Goal: Transaction & Acquisition: Purchase product/service

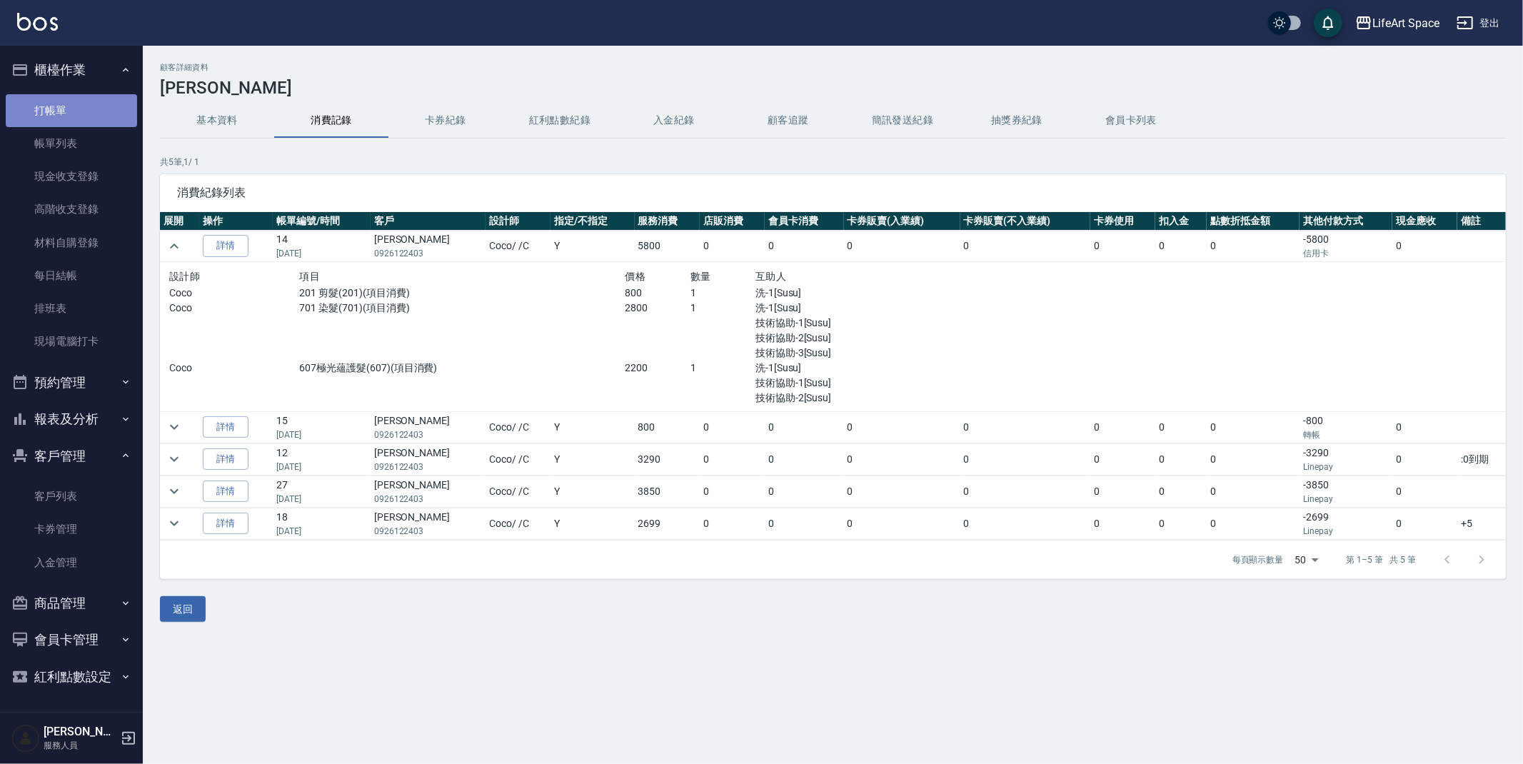
click at [69, 113] on link "打帳單" at bounding box center [71, 110] width 131 height 33
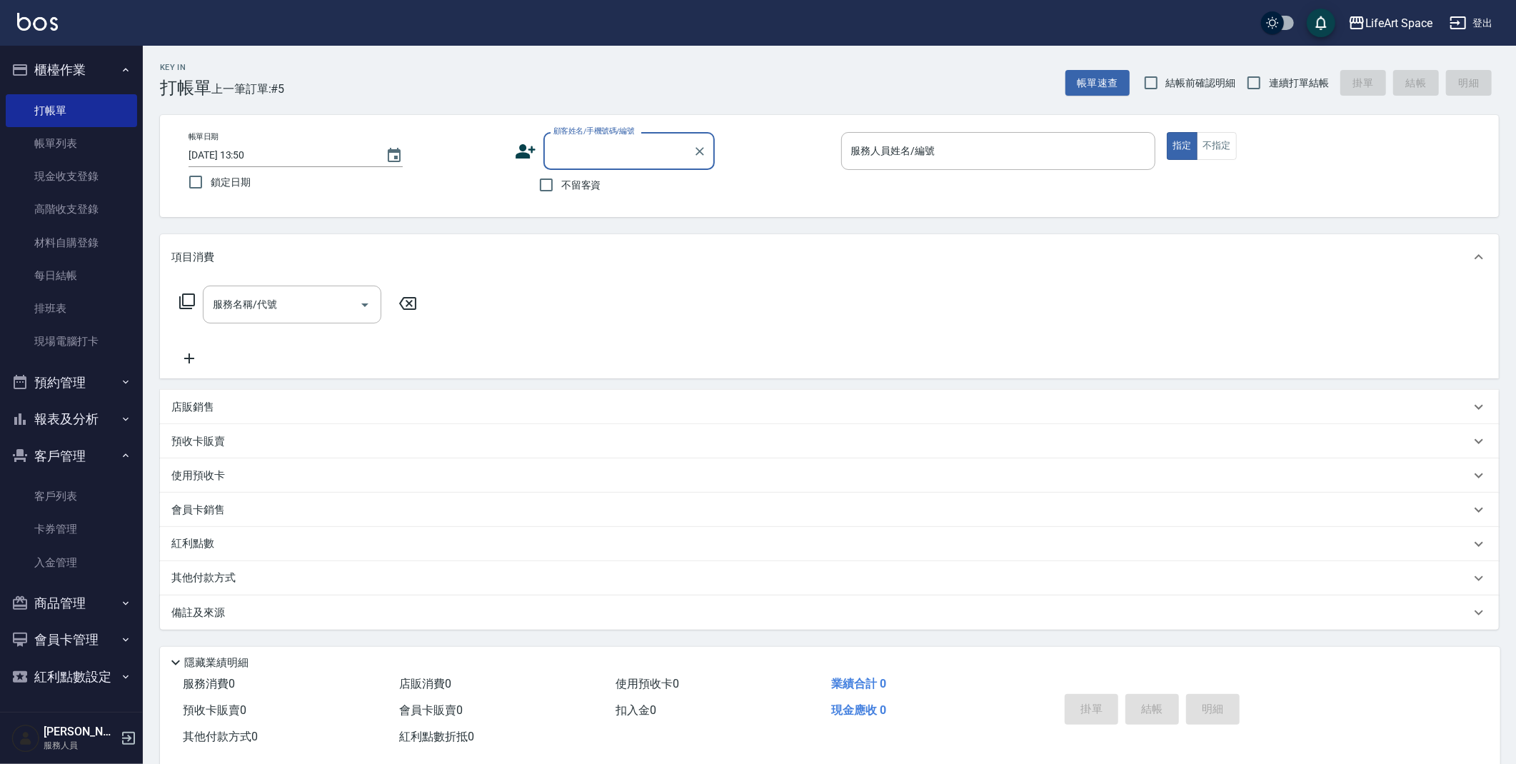
click at [668, 158] on input "顧客姓名/手機號碼/編號" at bounding box center [618, 150] width 137 height 25
type input "６"
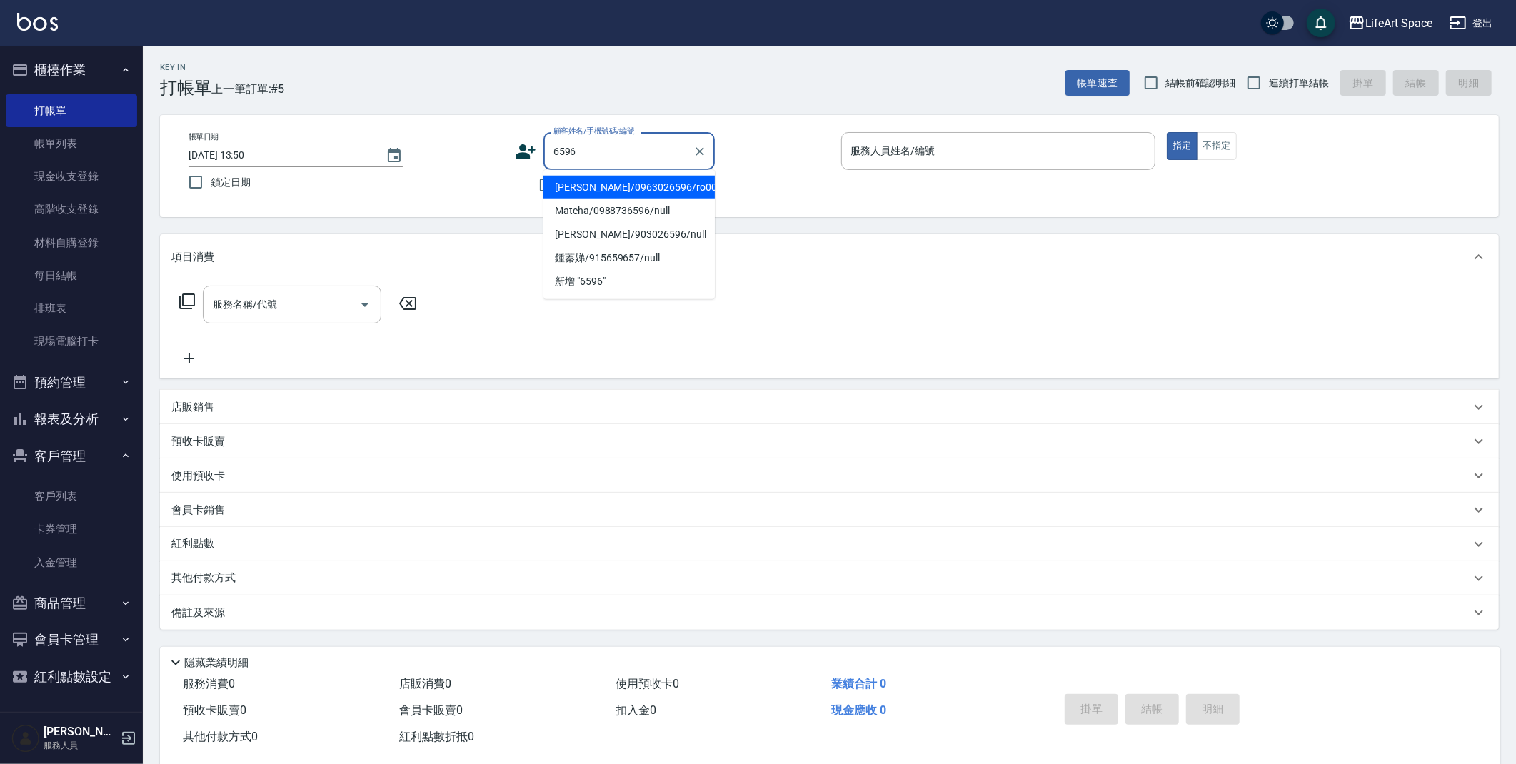
click at [659, 188] on li "[PERSON_NAME]/0963026596/ro003" at bounding box center [628, 188] width 171 height 24
type input "[PERSON_NAME]/0963026596/ro003"
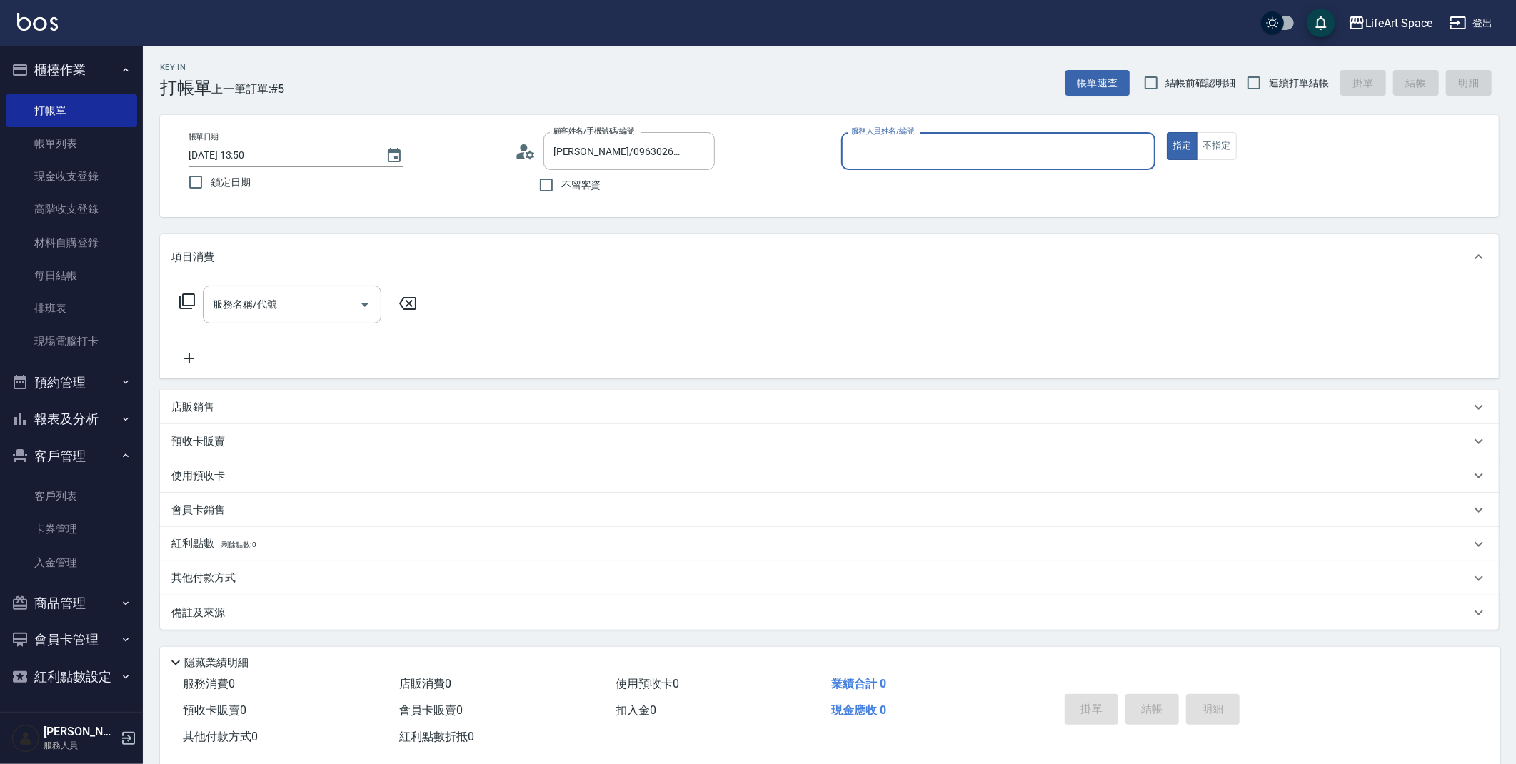
type input "Roi(無代號)"
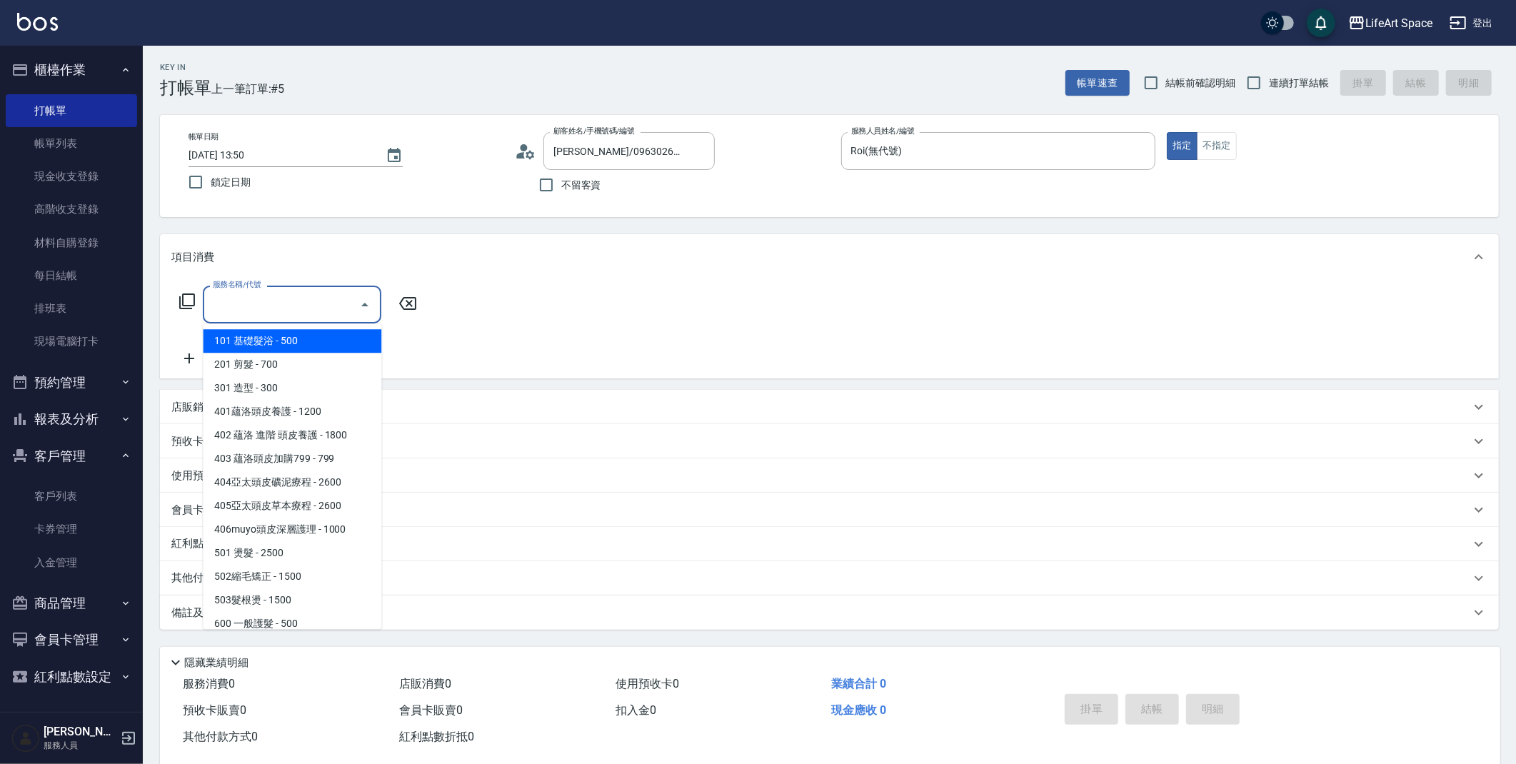
click at [305, 306] on input "服務名稱/代號" at bounding box center [281, 304] width 144 height 25
click at [301, 357] on span "201 剪髮 - 700" at bounding box center [292, 365] width 178 height 24
type input "201 剪髮(201)"
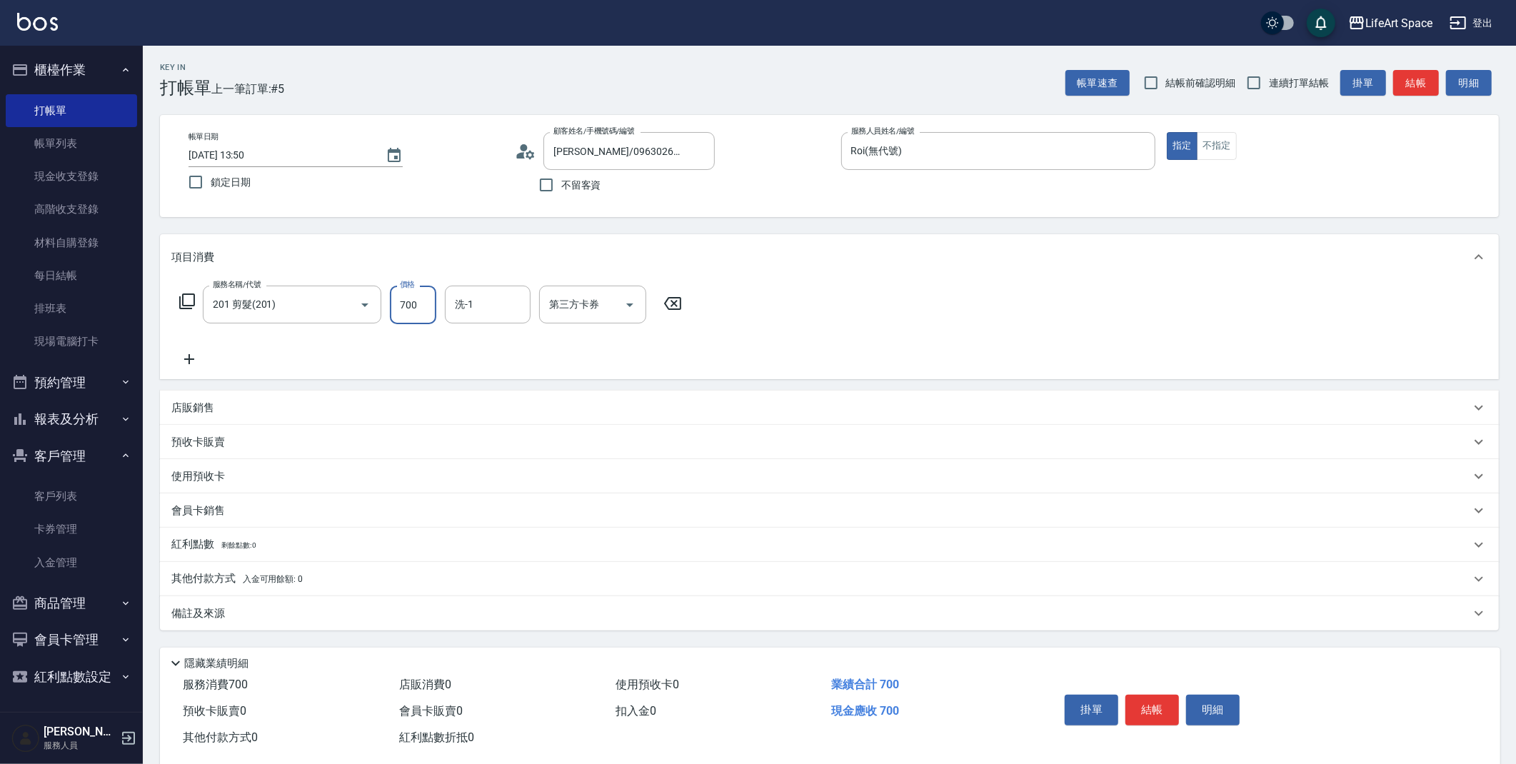
drag, startPoint x: 428, startPoint y: 312, endPoint x: 417, endPoint y: 311, distance: 10.7
click at [417, 311] on input "700" at bounding box center [413, 305] width 46 height 39
type input "1000"
click at [191, 362] on icon at bounding box center [189, 359] width 36 height 17
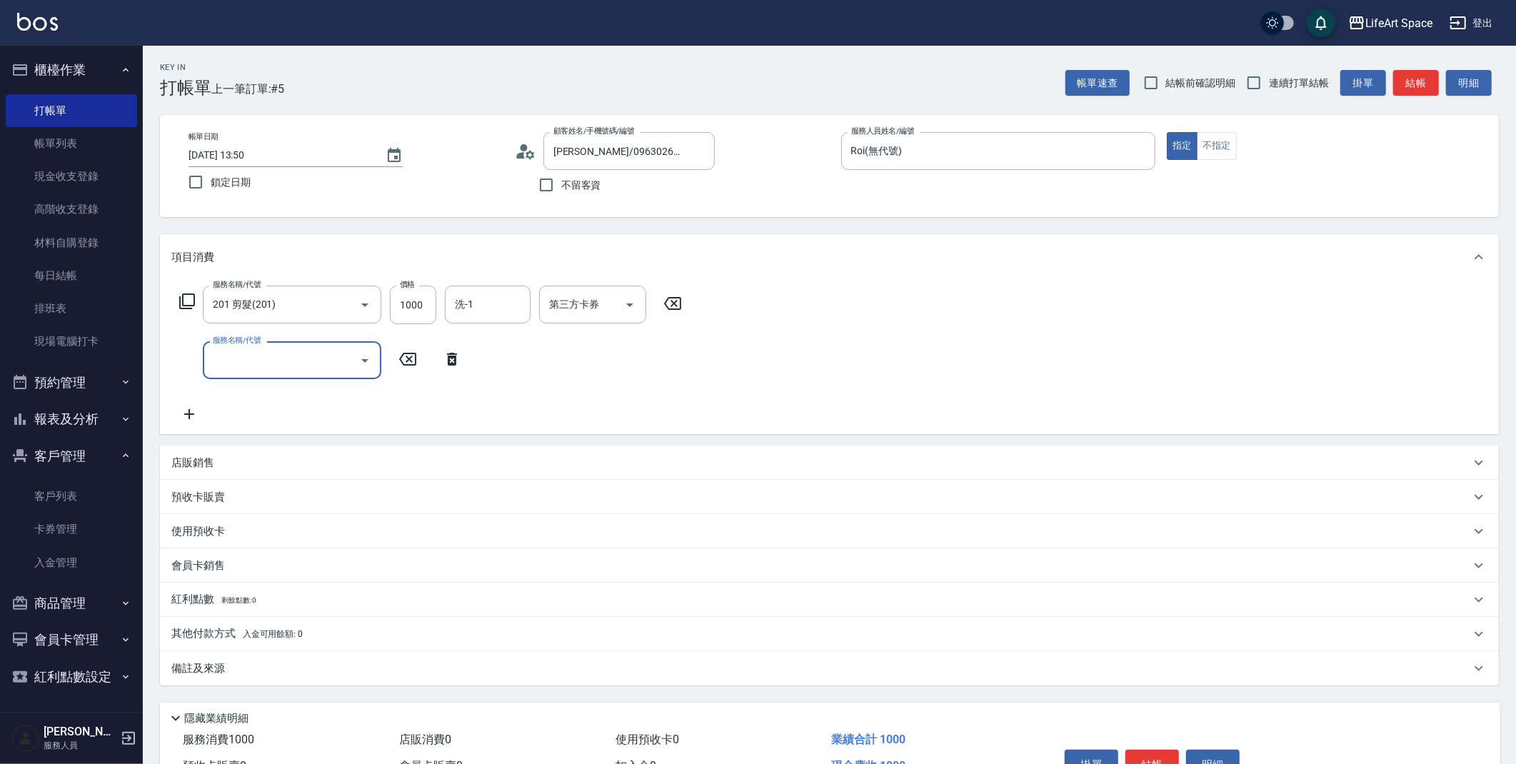
click at [266, 359] on input "服務名稱/代號" at bounding box center [281, 360] width 144 height 25
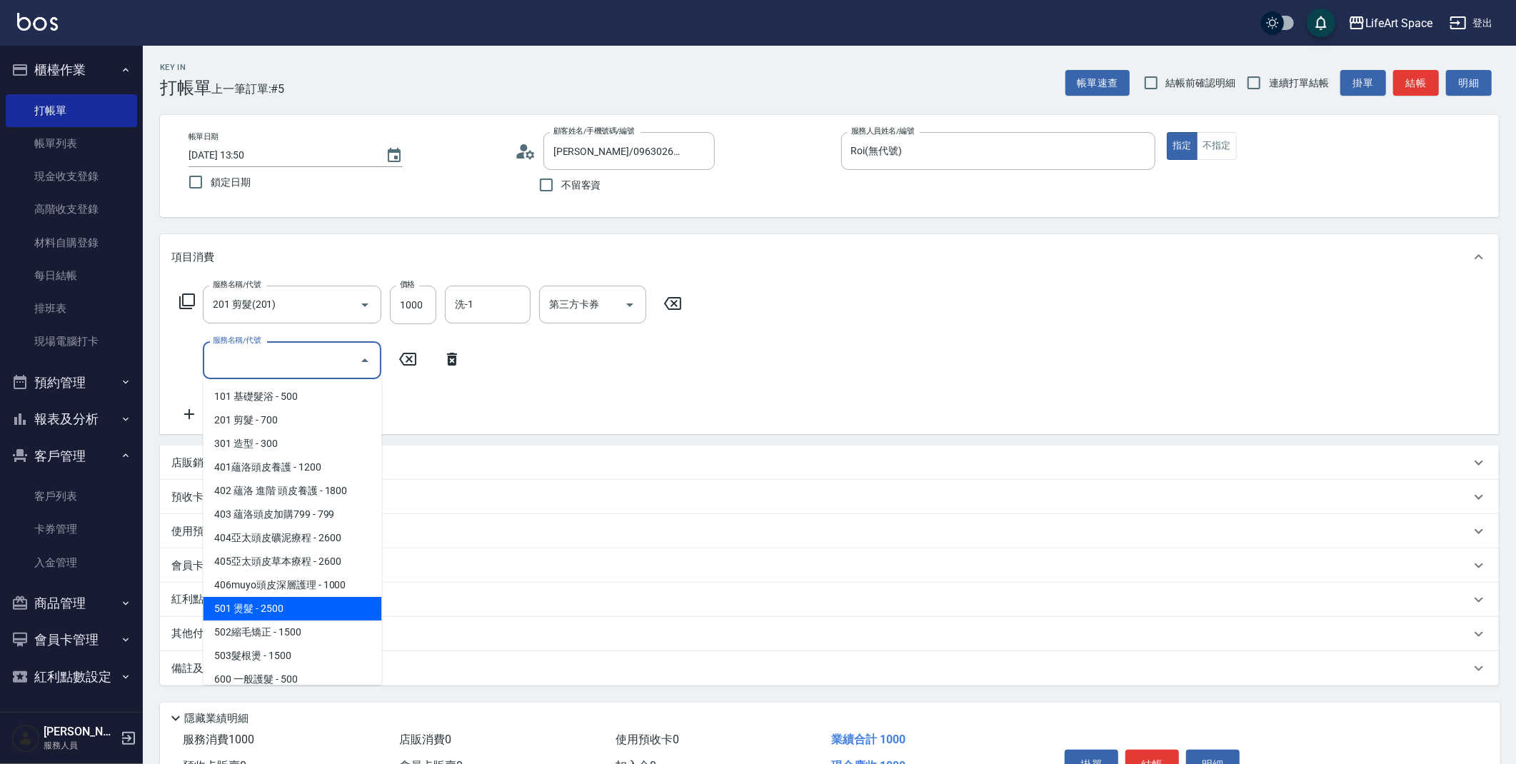
click at [264, 605] on span "501 燙髮 - 2500" at bounding box center [292, 609] width 178 height 24
type input "501 燙髮(501)"
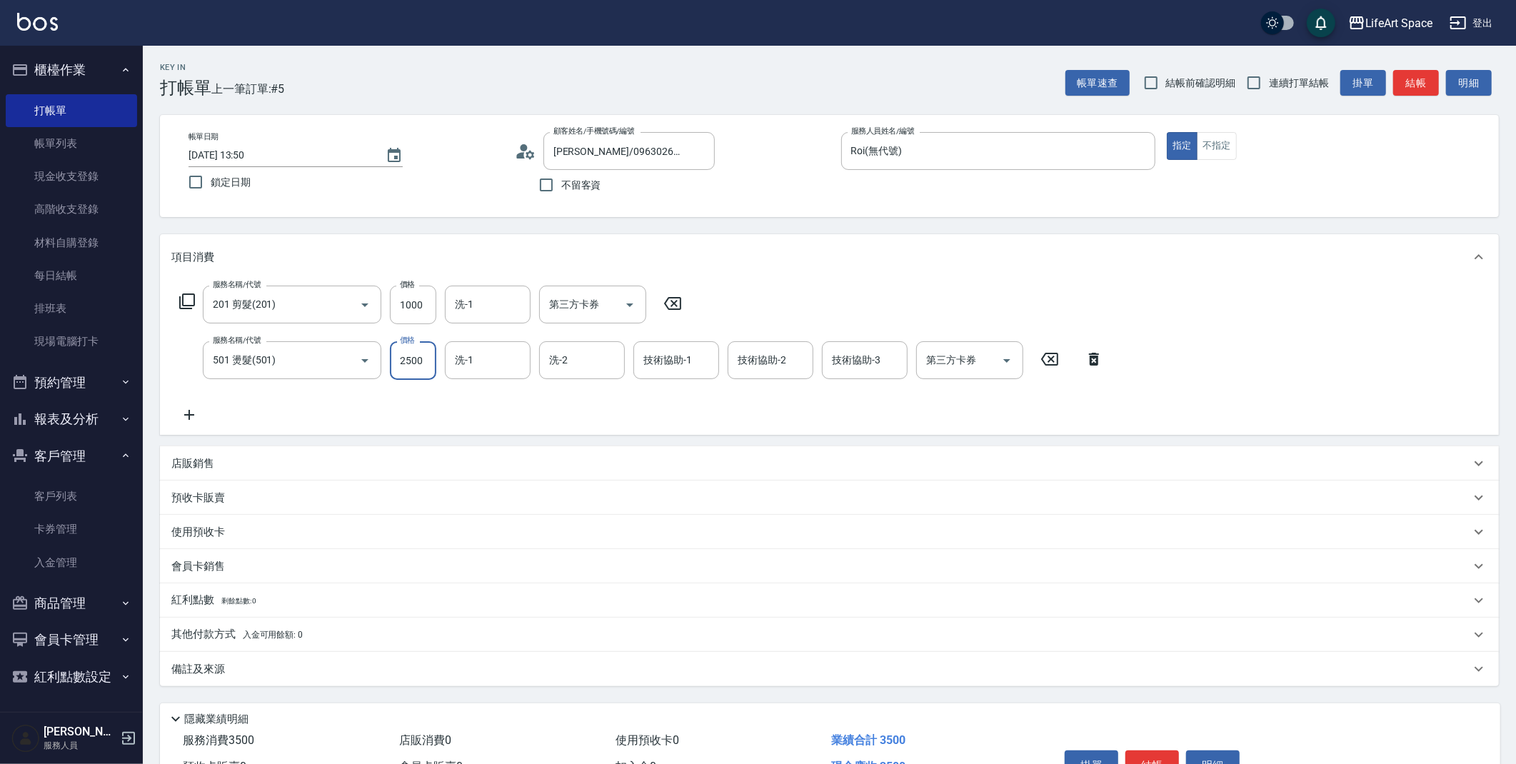
drag, startPoint x: 427, startPoint y: 365, endPoint x: 436, endPoint y: 361, distance: 10.2
click at [435, 361] on input "2500" at bounding box center [413, 360] width 46 height 39
type input "2980"
click at [371, 667] on div "備註及來源" at bounding box center [820, 669] width 1299 height 15
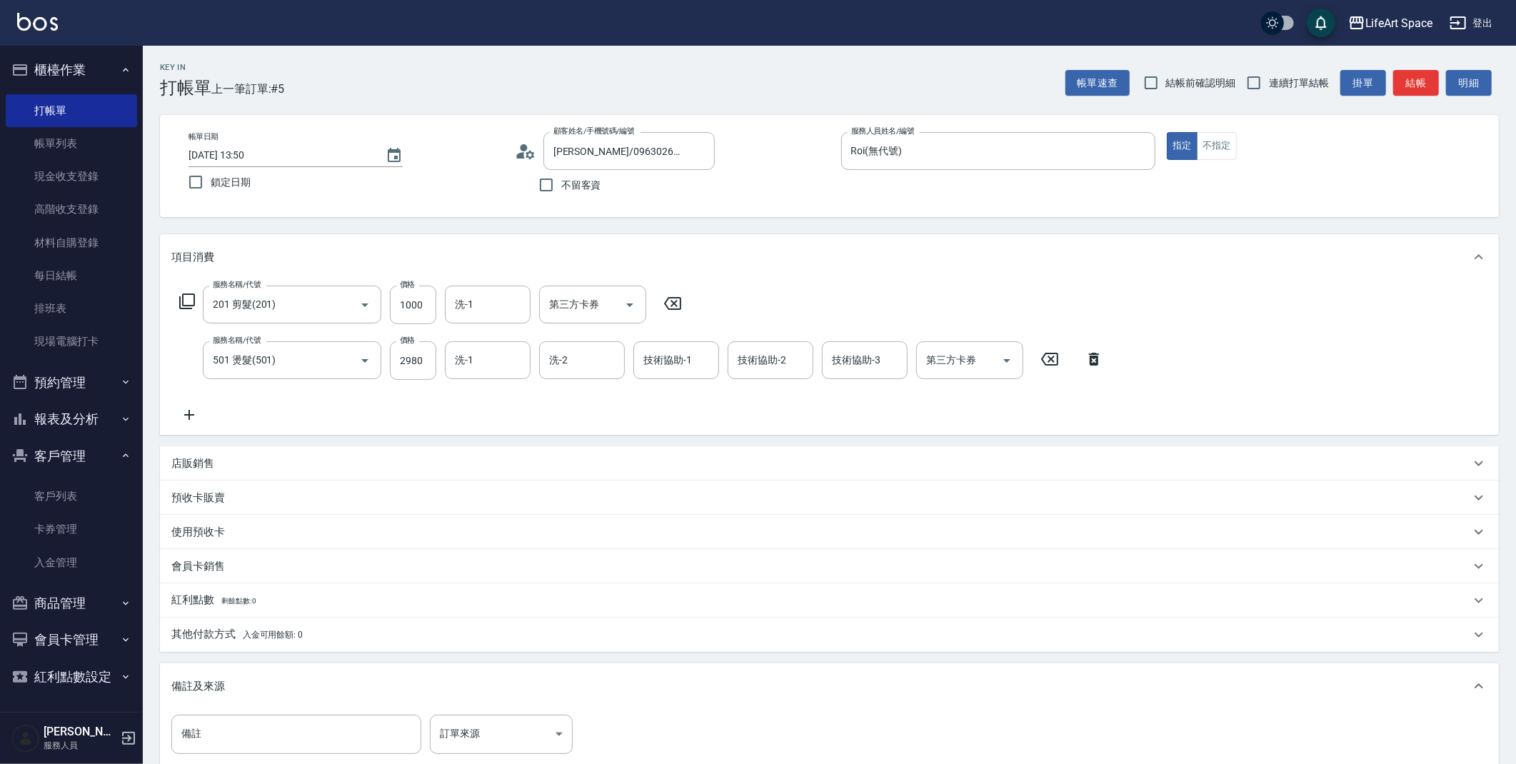
scroll to position [3, 0]
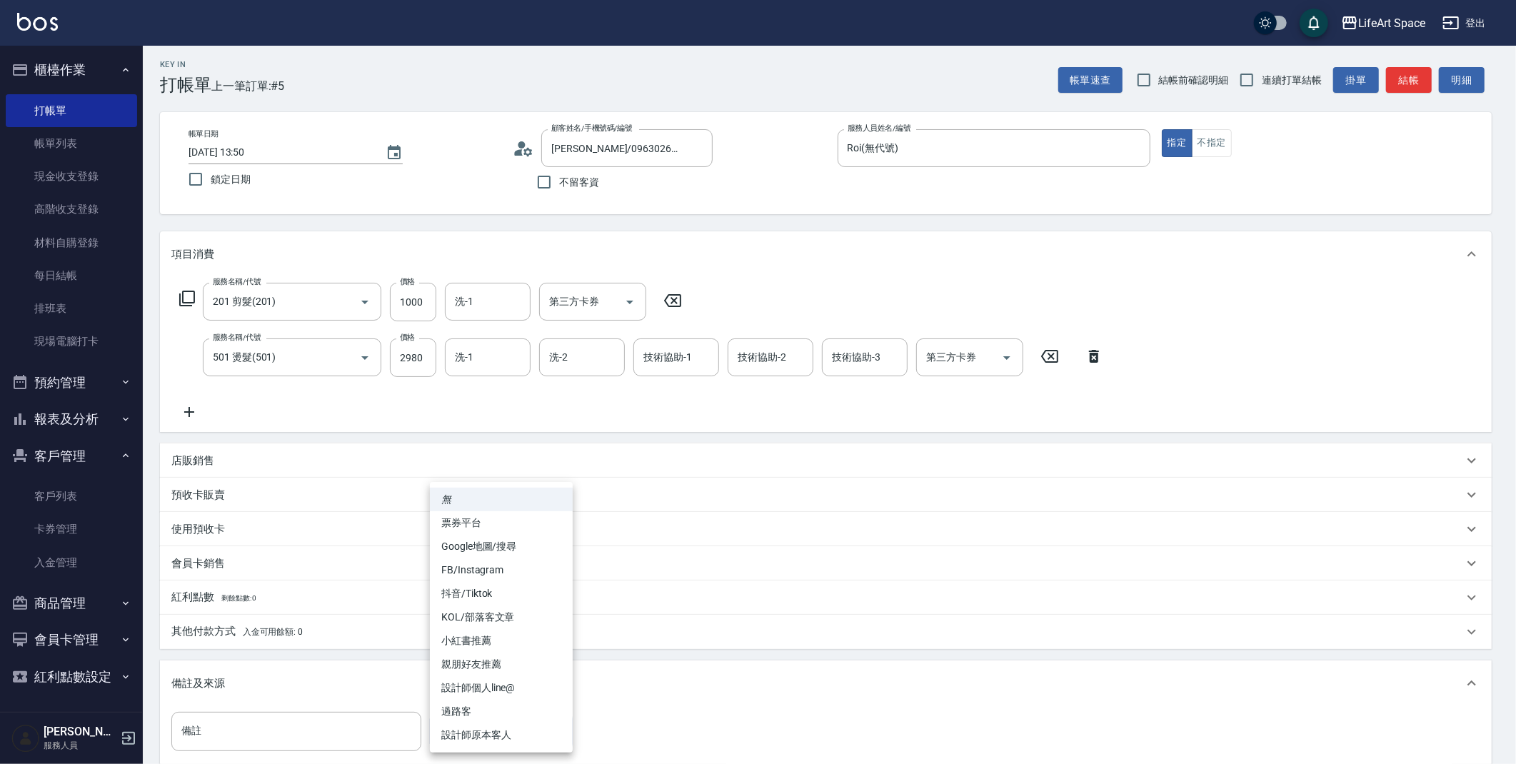
click at [539, 721] on body "LifeArt Space 登出 櫃檯作業 打帳單 帳單列表 現金收支登錄 高階收支登錄 材料自購登錄 每日結帳 排班表 現場電腦打卡 預約管理 預約管理 單…" at bounding box center [758, 465] width 1516 height 937
click at [531, 735] on li "設計師原本客人" at bounding box center [501, 735] width 143 height 24
type input "設計師原本客人"
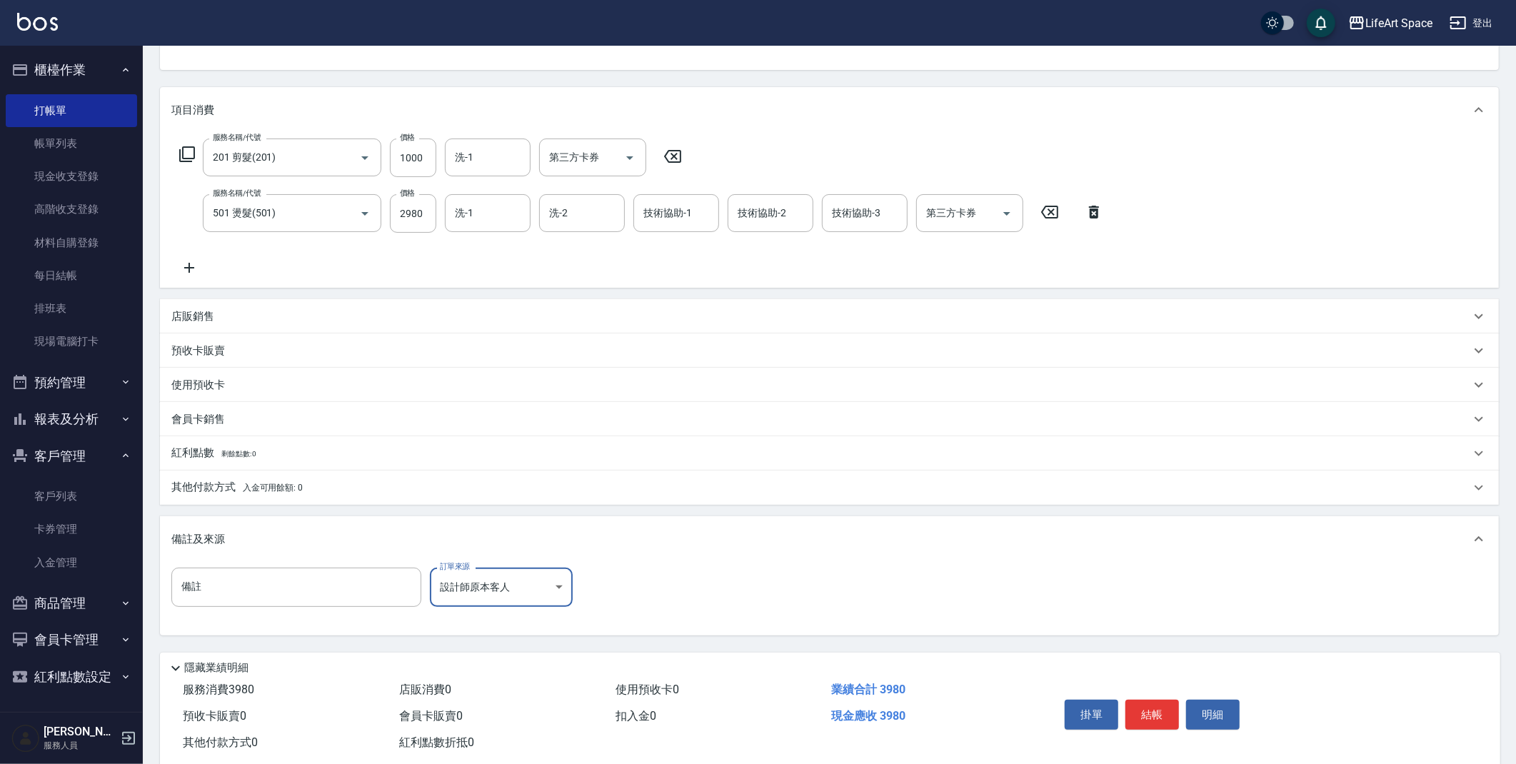
scroll to position [177, 0]
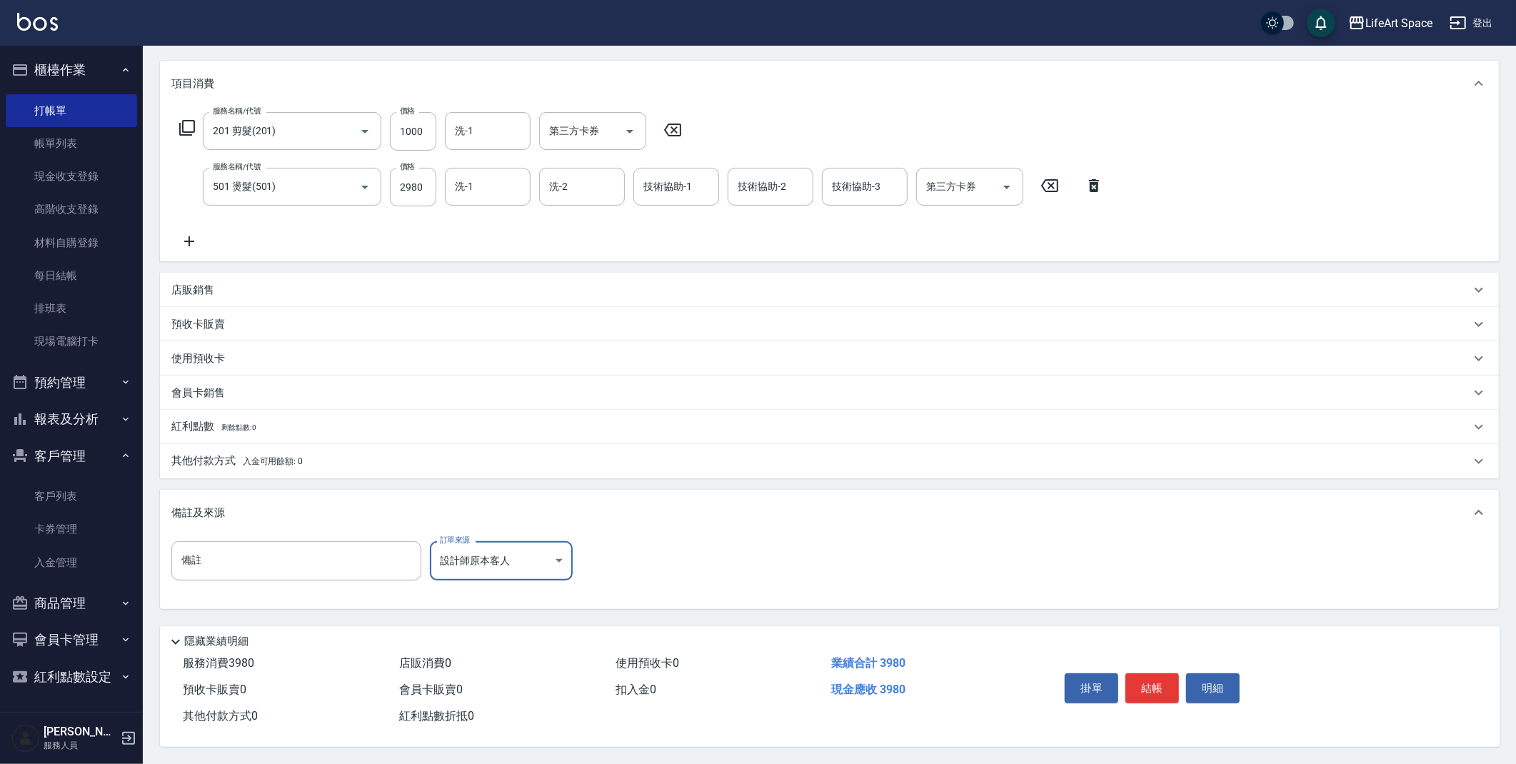
click at [237, 461] on p "其他付款方式 入金可用餘額: 0" at bounding box center [236, 461] width 131 height 16
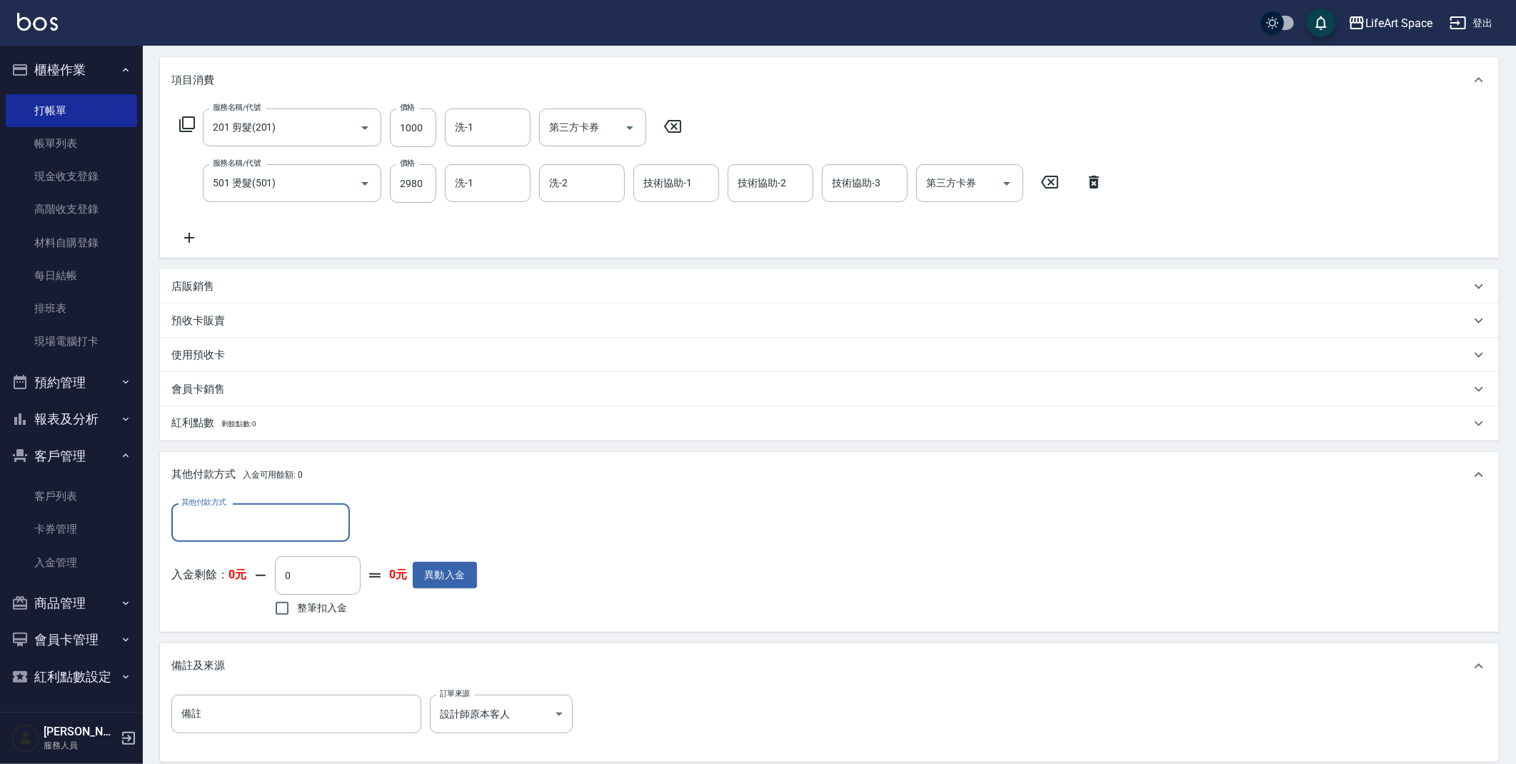
scroll to position [0, 0]
click at [251, 513] on input "其他付款方式" at bounding box center [261, 522] width 166 height 25
click at [243, 558] on span "轉帳" at bounding box center [260, 560] width 178 height 24
type input "轉帳"
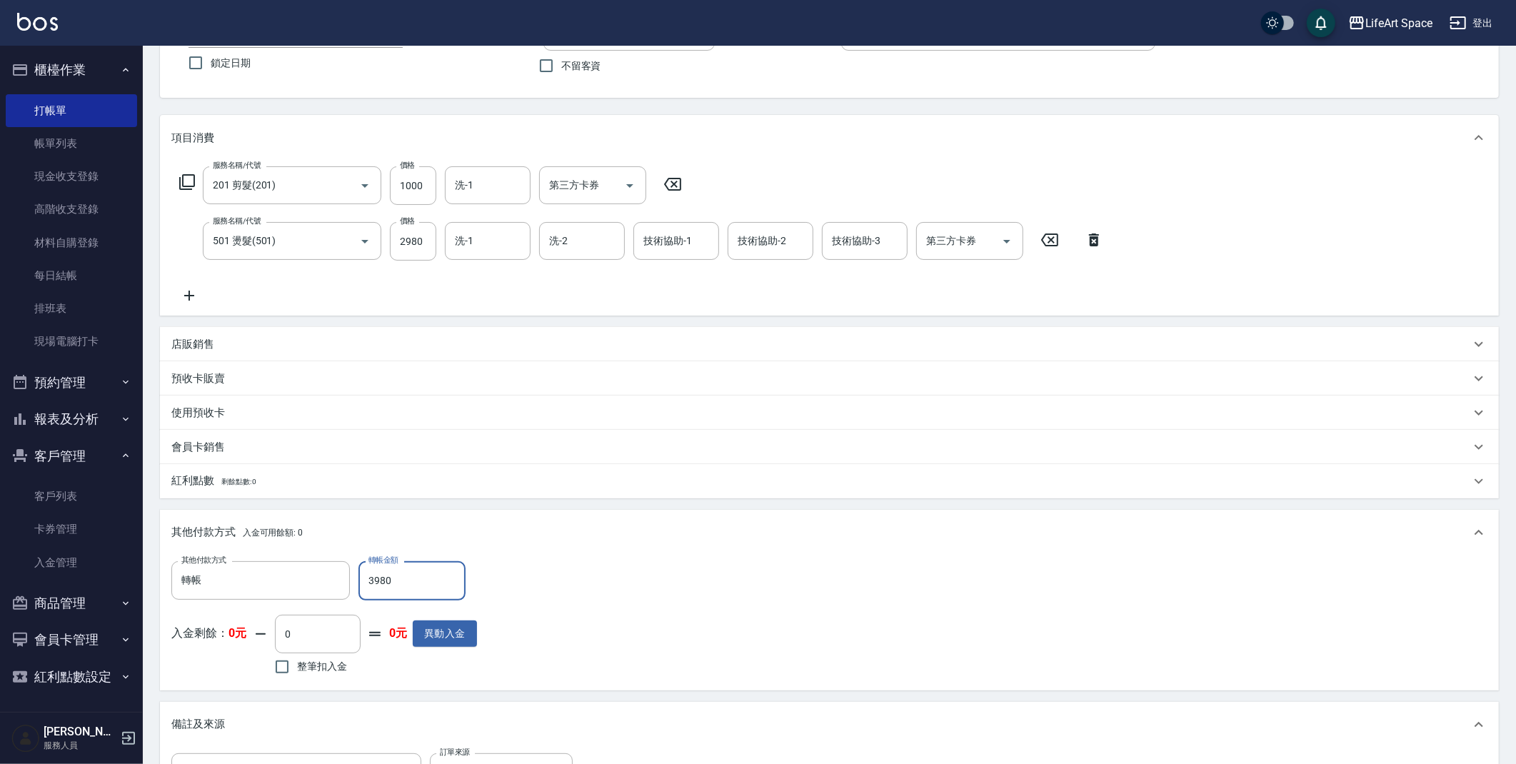
scroll to position [334, 0]
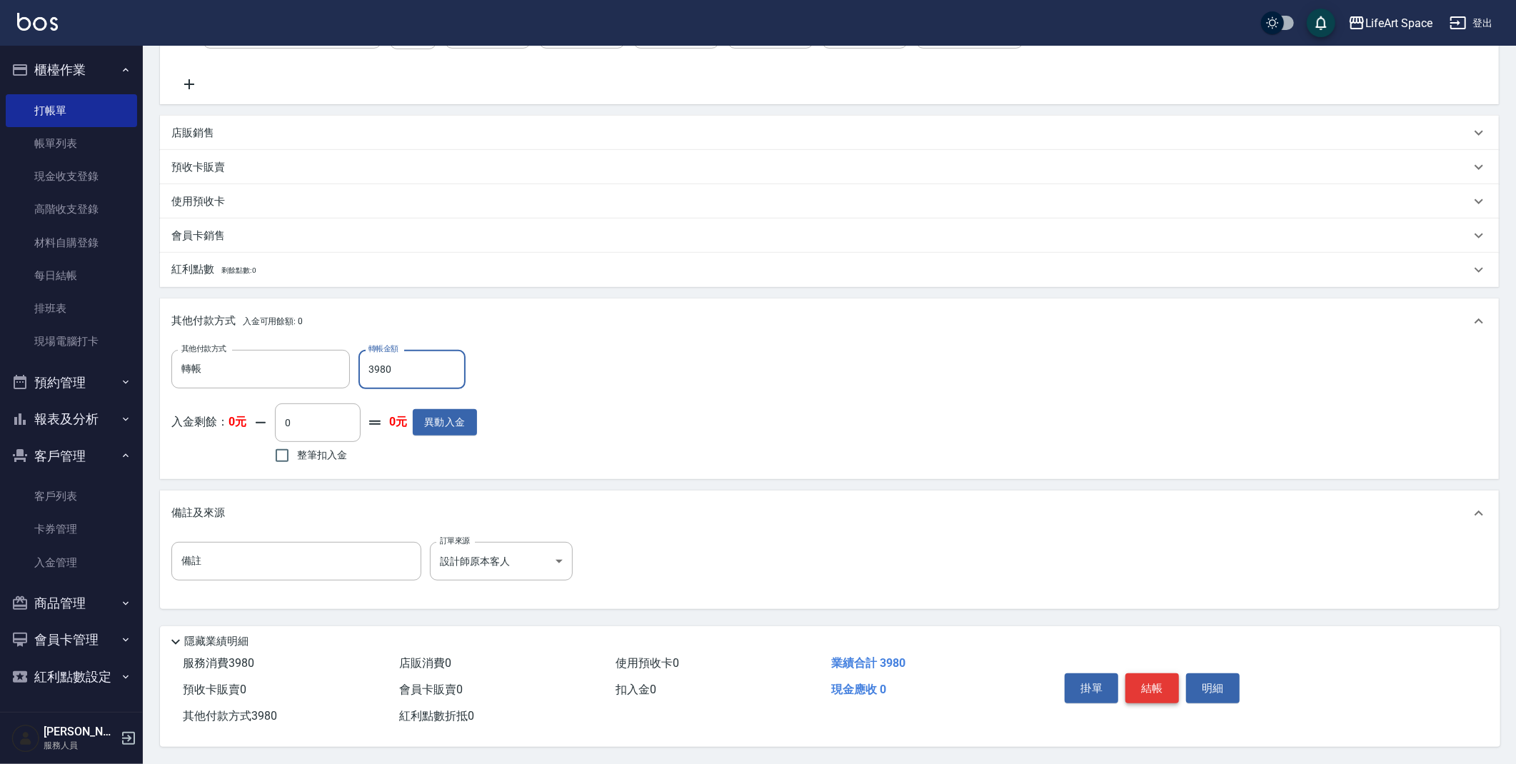
type input "3980"
click at [1154, 683] on button "結帳" at bounding box center [1152, 688] width 54 height 30
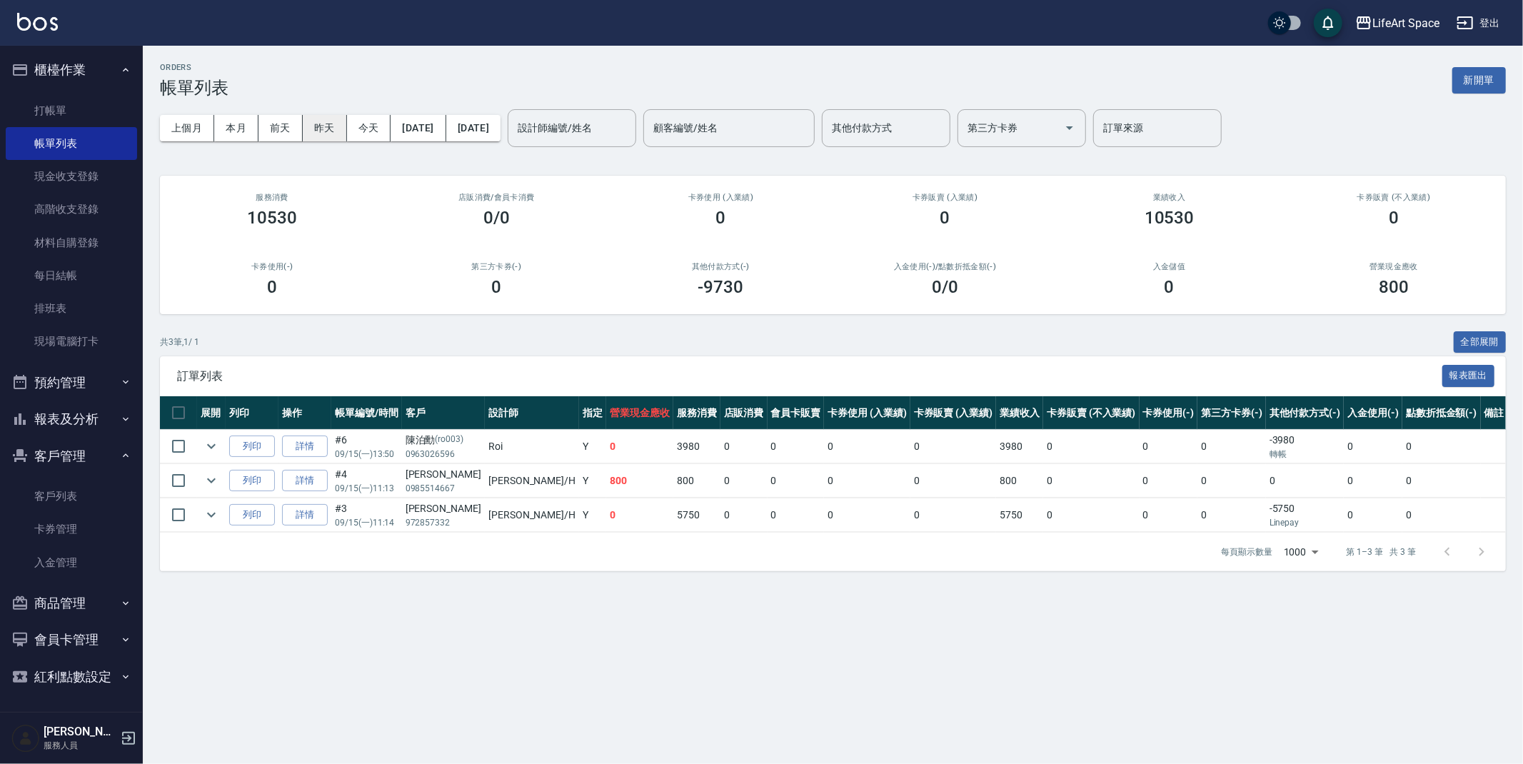
click at [322, 128] on button "昨天" at bounding box center [325, 128] width 44 height 26
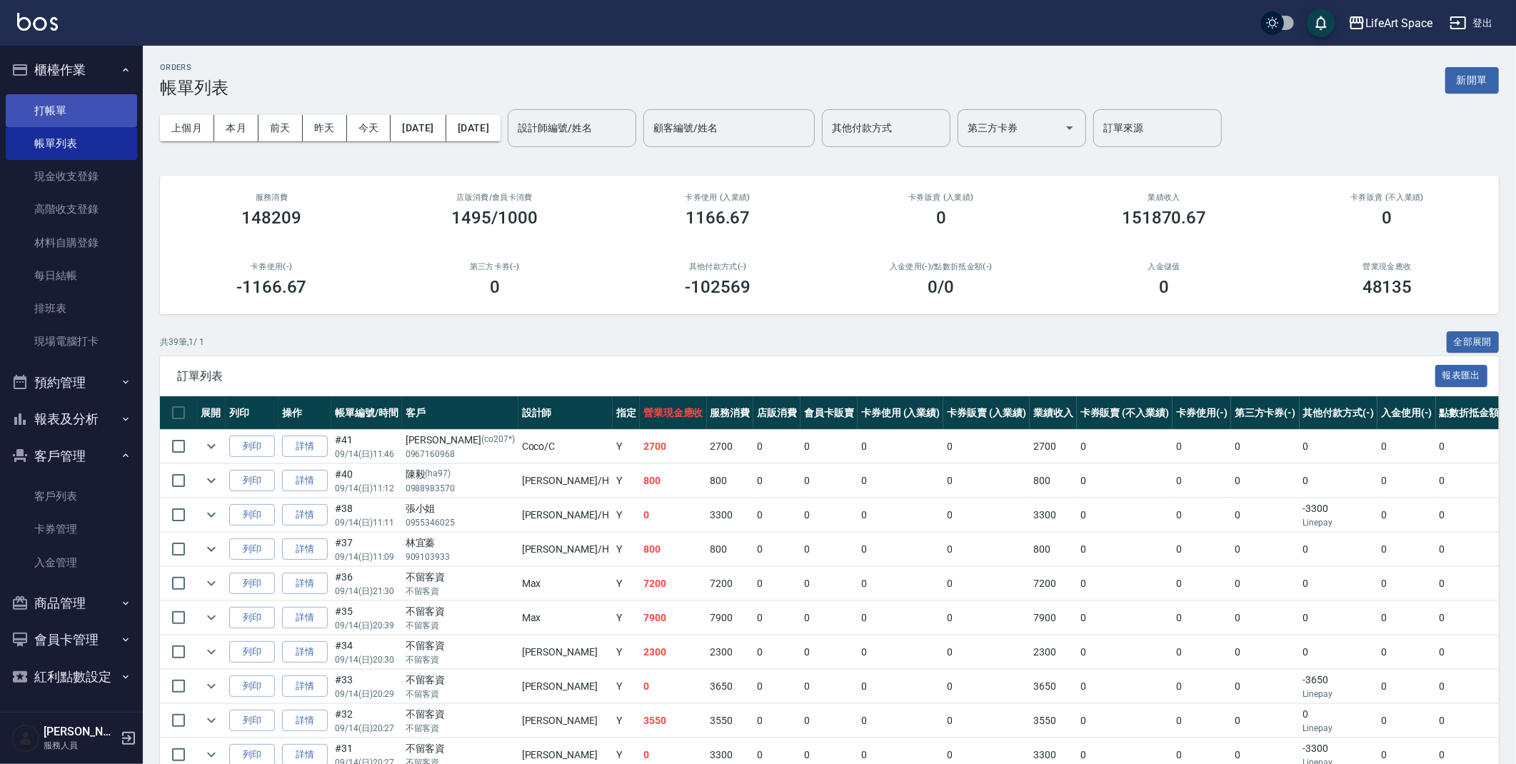
click at [78, 112] on link "打帳單" at bounding box center [71, 110] width 131 height 33
